Goal: Find specific page/section: Find specific page/section

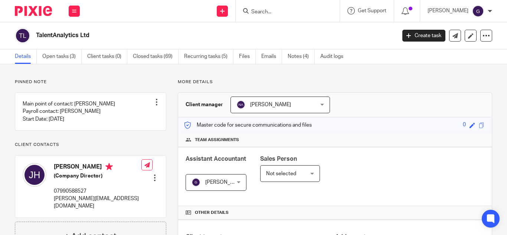
click at [275, 16] on div at bounding box center [288, 11] width 104 height 22
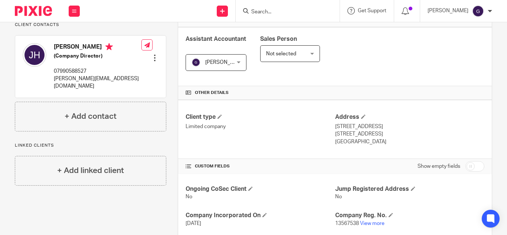
click at [278, 11] on input "Search" at bounding box center [283, 12] width 67 height 7
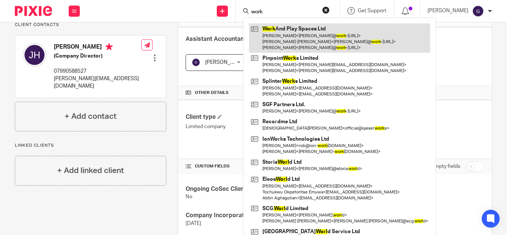
type input "work"
click at [309, 37] on link at bounding box center [339, 37] width 181 height 29
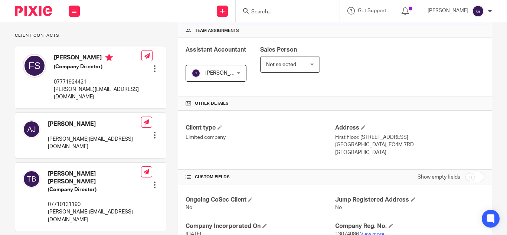
scroll to position [223, 0]
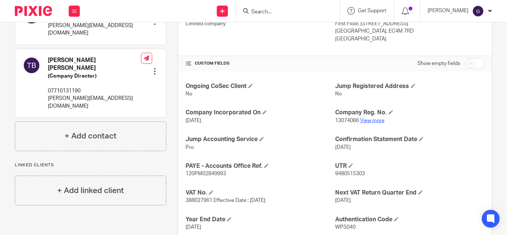
click at [366, 121] on link "View more" at bounding box center [372, 120] width 24 height 5
